Goal: Information Seeking & Learning: Learn about a topic

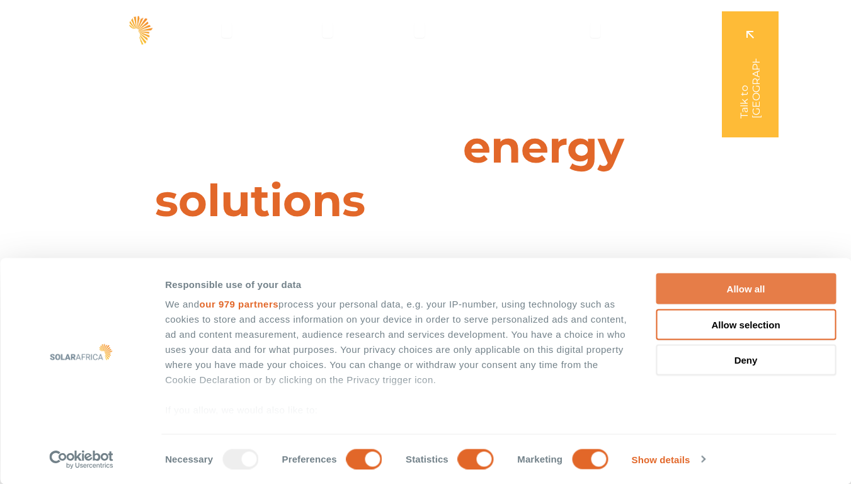
click at [750, 288] on button "Allow all" at bounding box center [746, 288] width 180 height 31
